Goal: Contribute content

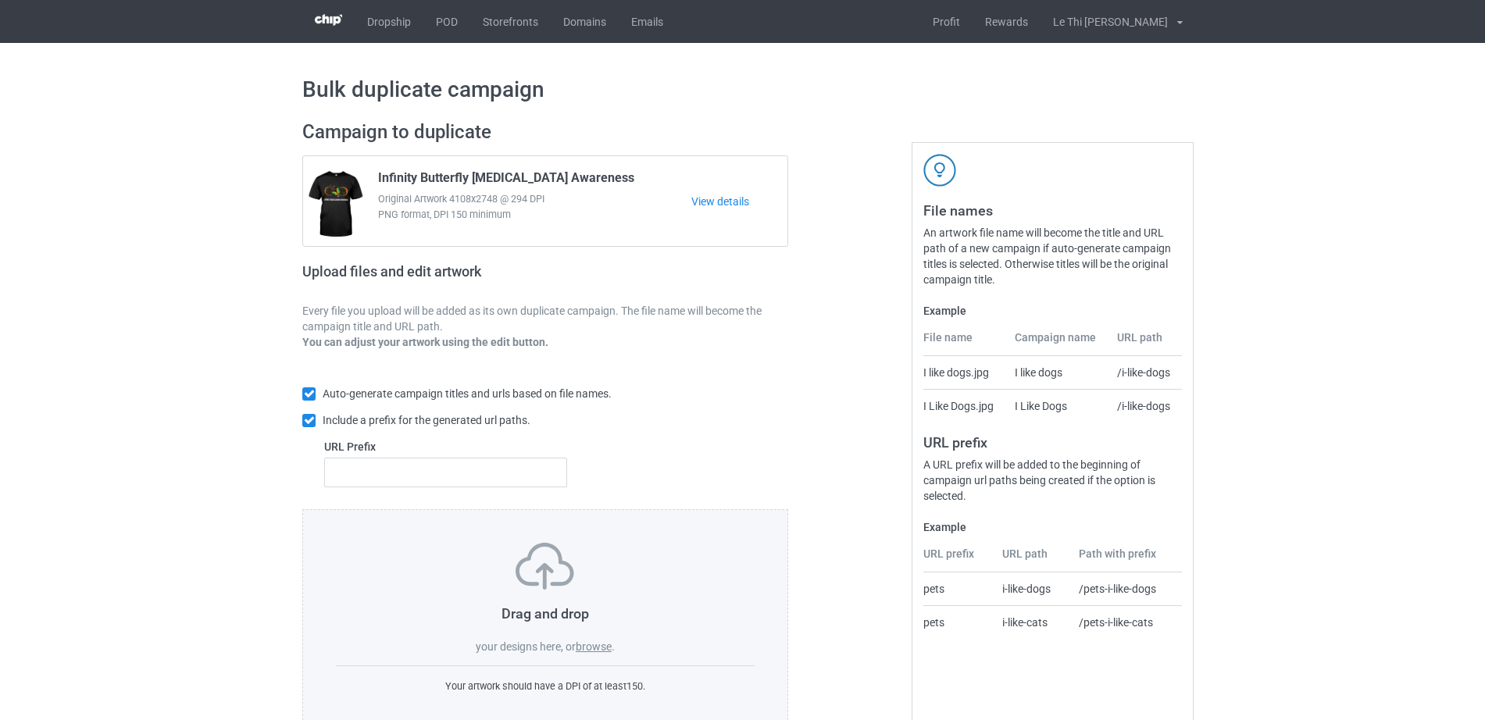
click at [601, 637] on div "Drag and drop your designs here, or browse ." at bounding box center [545, 599] width 419 height 112
click at [599, 645] on label "browse" at bounding box center [594, 647] width 36 height 13
click at [0, 0] on input "browse" at bounding box center [0, 0] width 0 height 0
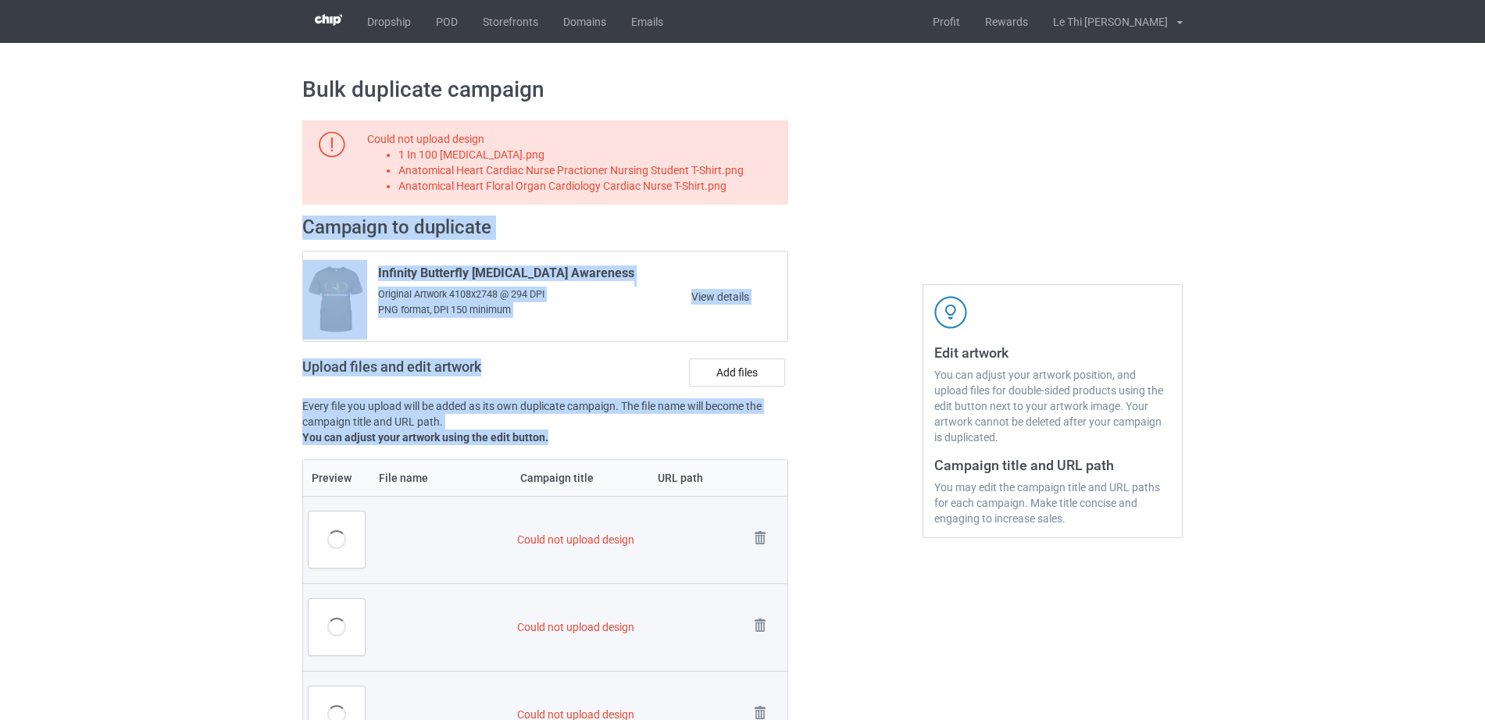
drag, startPoint x: 291, startPoint y: 403, endPoint x: 557, endPoint y: 434, distance: 268.2
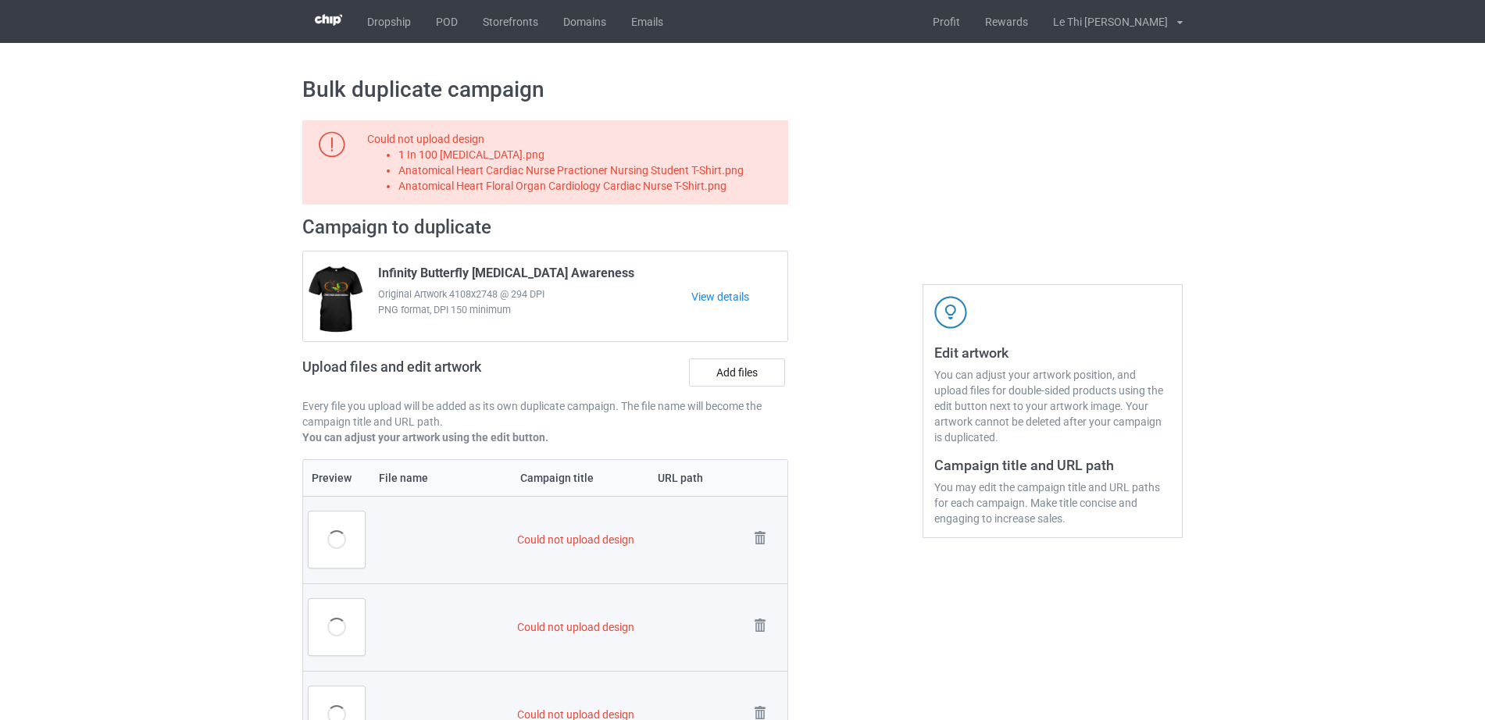
click at [444, 21] on link "POD" at bounding box center [447, 21] width 47 height 43
